Goal: Task Accomplishment & Management: Use online tool/utility

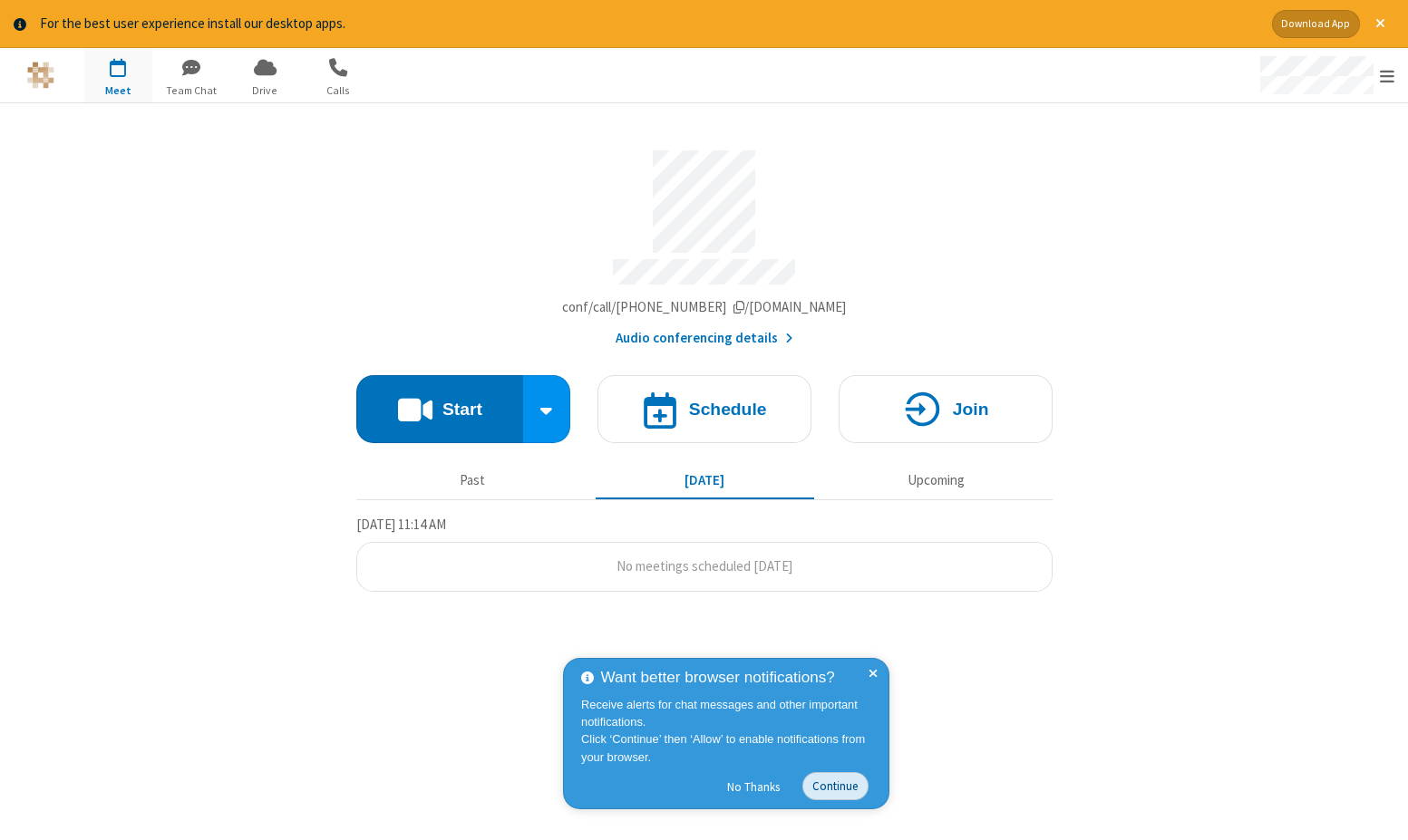
click at [847, 794] on button "Continue" at bounding box center [835, 786] width 66 height 28
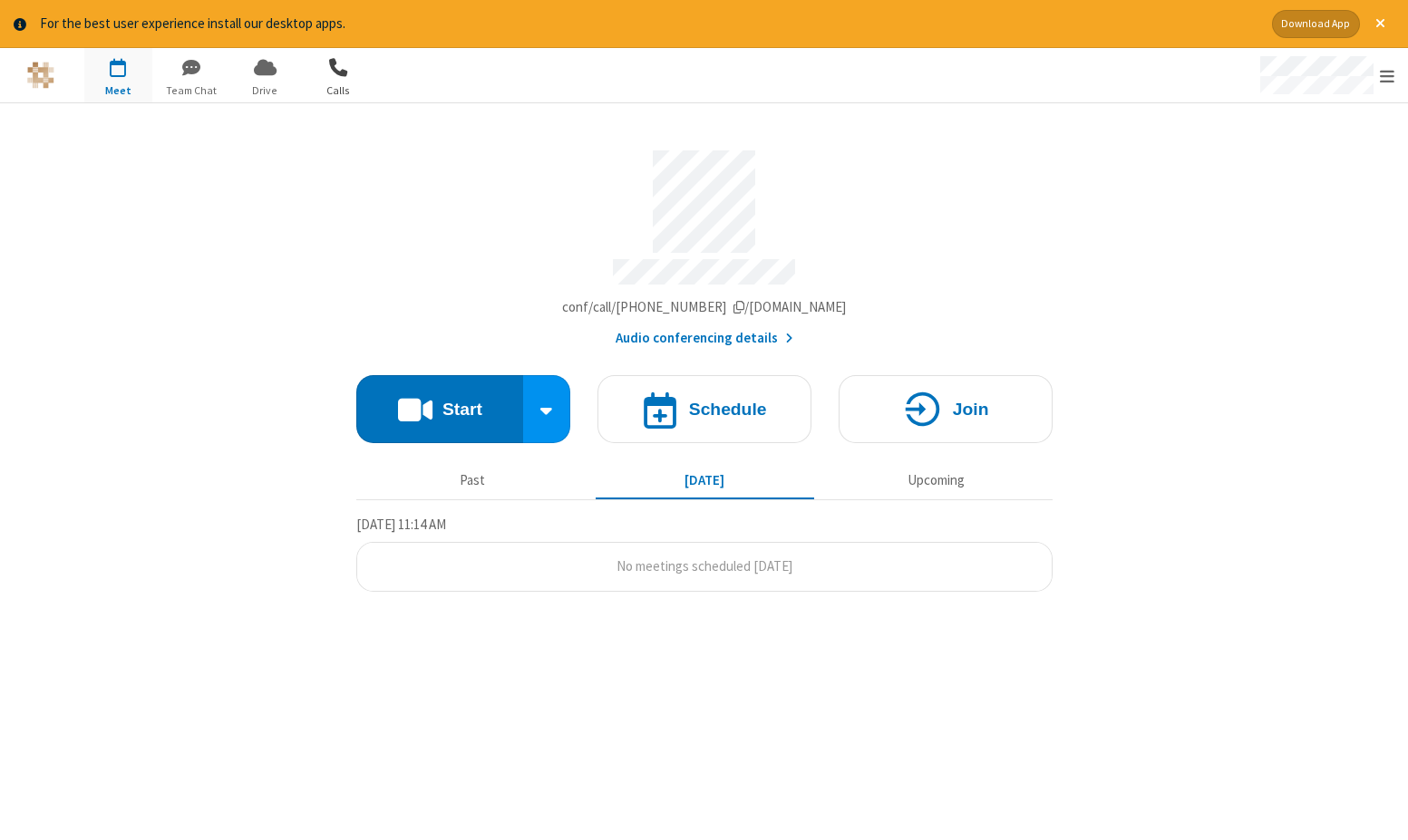
click at [327, 73] on span "button" at bounding box center [339, 67] width 68 height 31
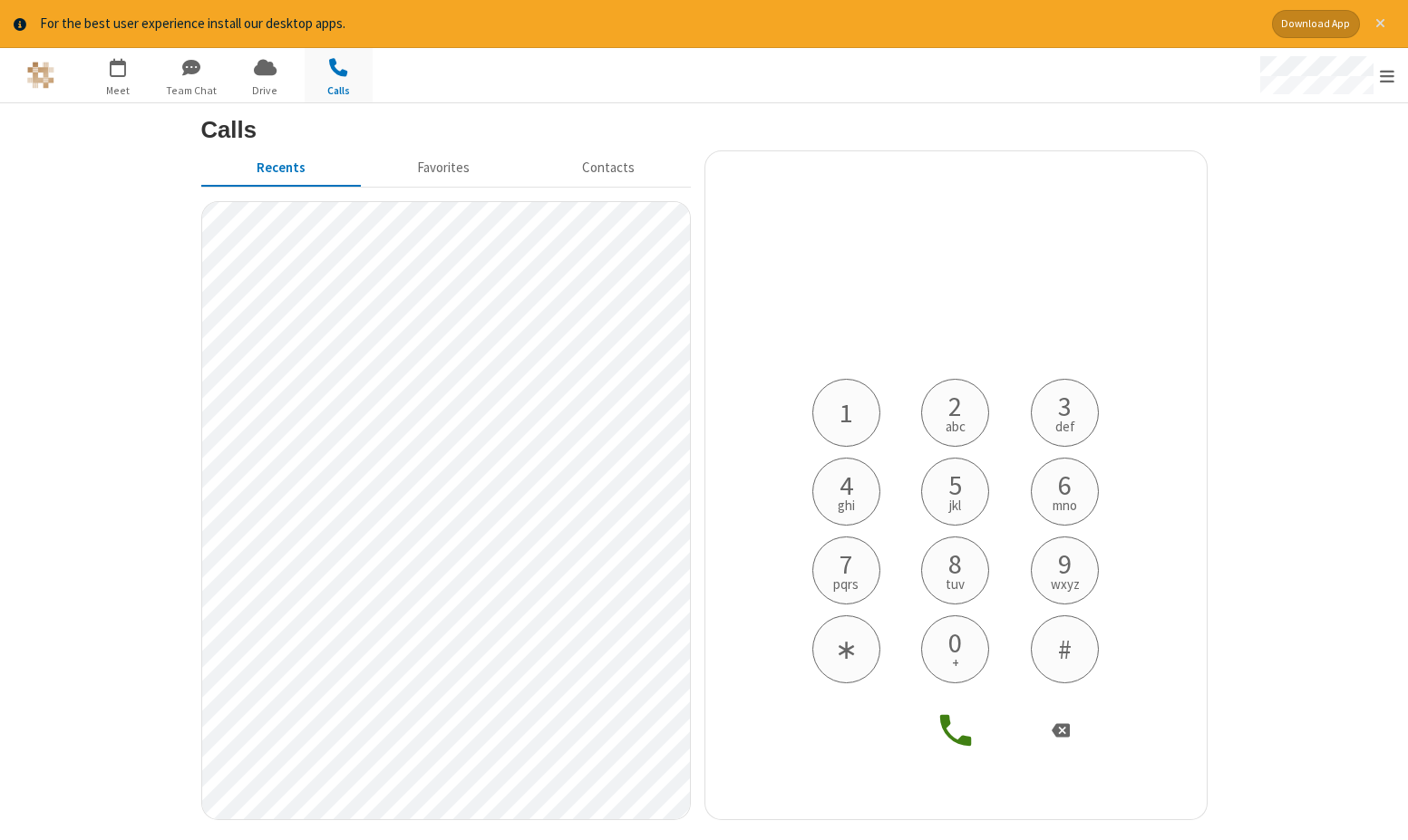
click at [1383, 25] on span "Close alert" at bounding box center [1380, 23] width 10 height 15
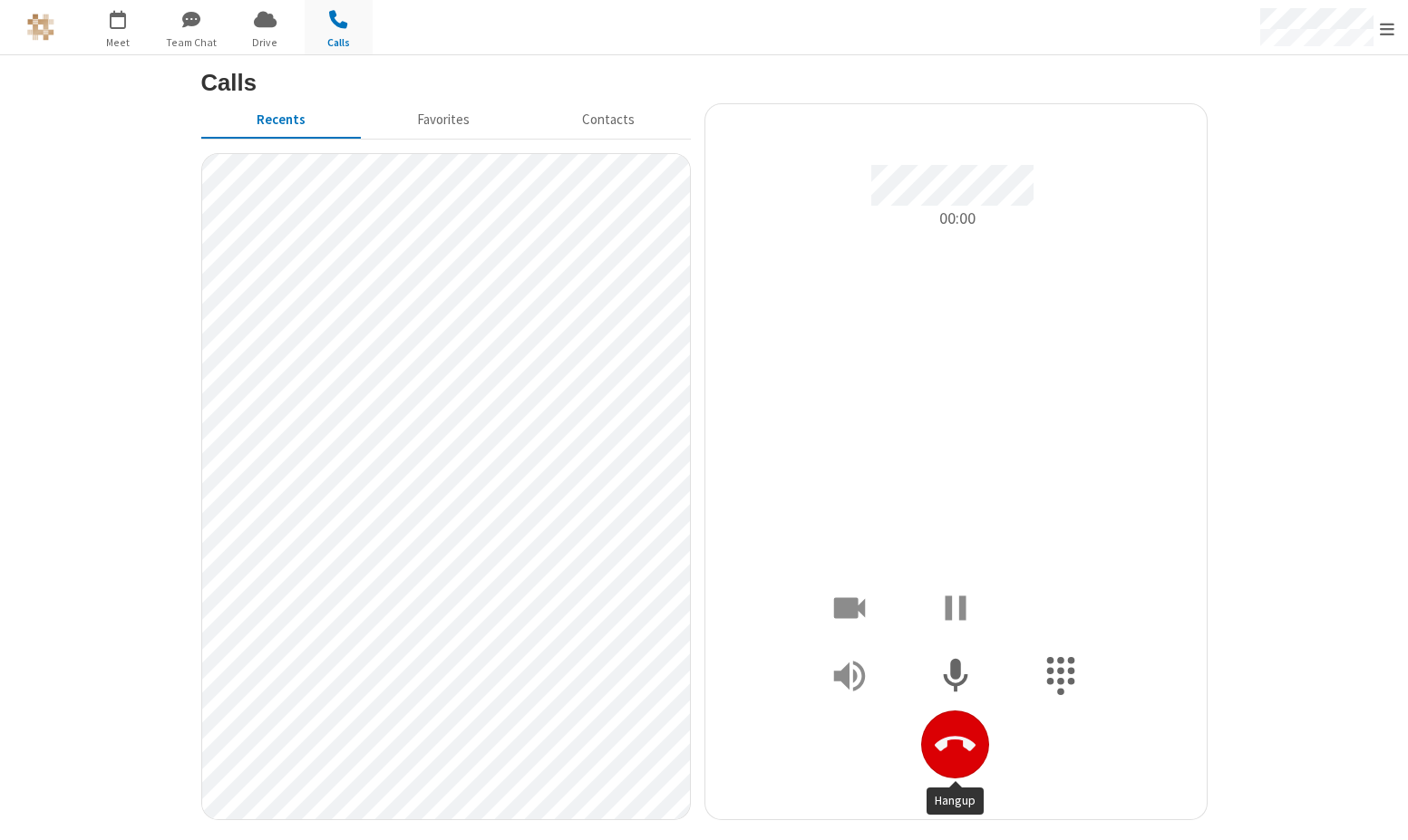
click at [964, 754] on icon "Hangup" at bounding box center [955, 744] width 41 height 41
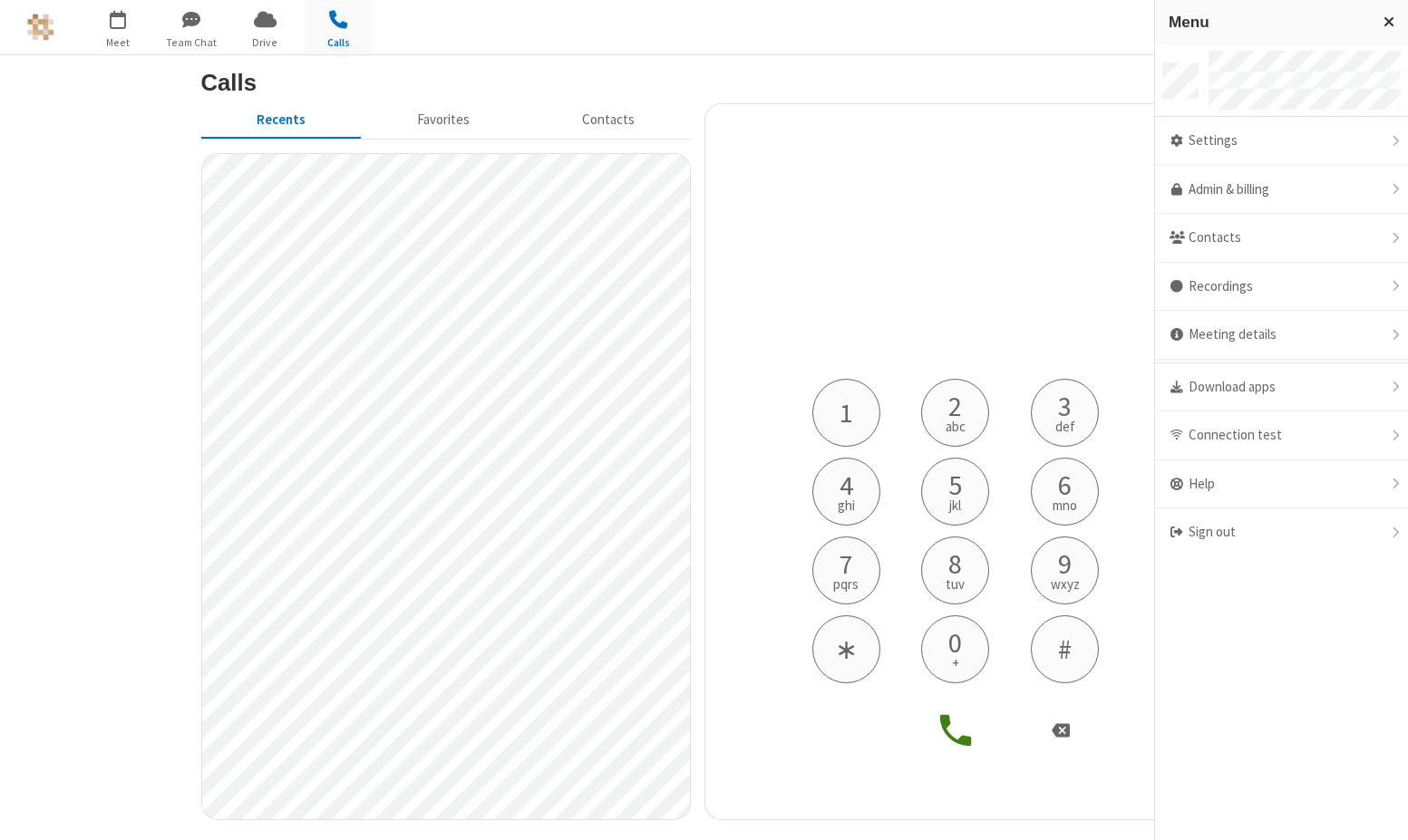
click at [125, 728] on section "Calls Recents Favorites Contacts 1 2 abc 3 def 4 ghi 5 jkl 6 mno 7 pqrs 8 tuv 9…" at bounding box center [704, 448] width 1408 height 785
